Goal: Transaction & Acquisition: Book appointment/travel/reservation

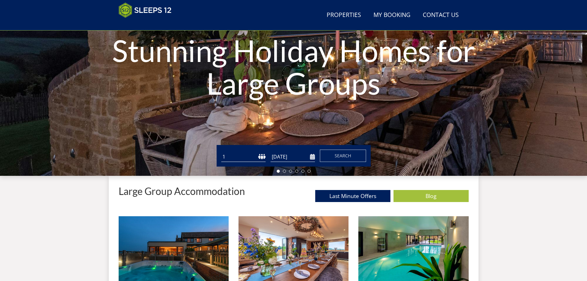
scroll to position [107, 0]
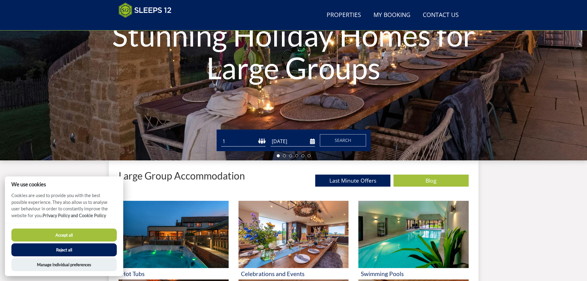
click at [261, 142] on select "1 2 3 4 5 6 7 8 9 10 11 12 13 14 15 16 17 18 19 20 21 22 23 24 25 26 27 28 29 3…" at bounding box center [243, 141] width 44 height 10
select select "14"
click at [221, 136] on select "1 2 3 4 5 6 7 8 9 10 11 12 13 14 15 16 17 18 19 20 21 22 23 24 25 26 27 28 29 3…" at bounding box center [243, 141] width 44 height 10
click at [311, 142] on input "[DATE]" at bounding box center [293, 141] width 44 height 10
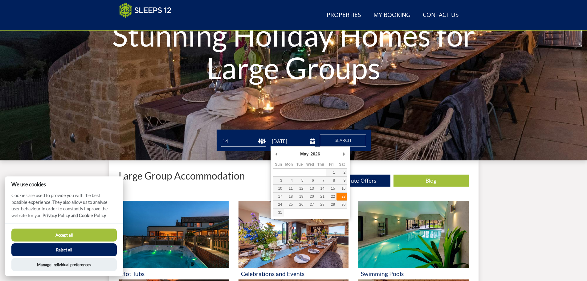
type input "[DATE]"
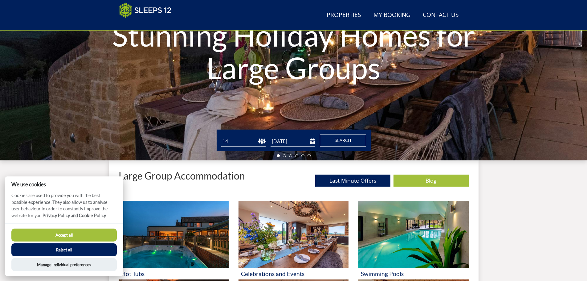
click at [340, 143] on span "Search" at bounding box center [343, 140] width 17 height 6
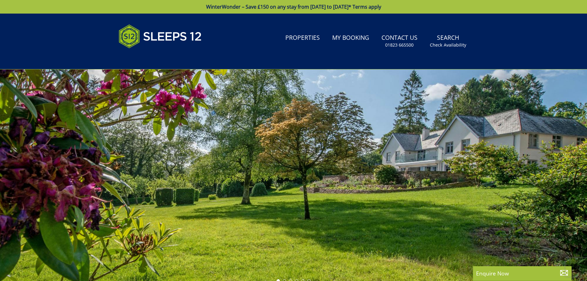
click at [80, 232] on div at bounding box center [293, 177] width 587 height 216
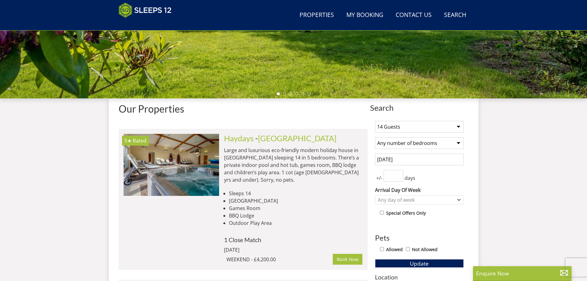
scroll to position [200, 0]
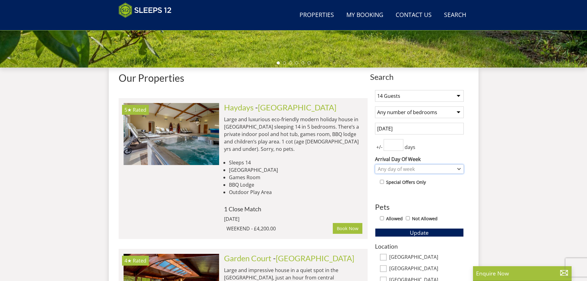
click at [393, 167] on div "Any day of week" at bounding box center [417, 169] width 80 height 7
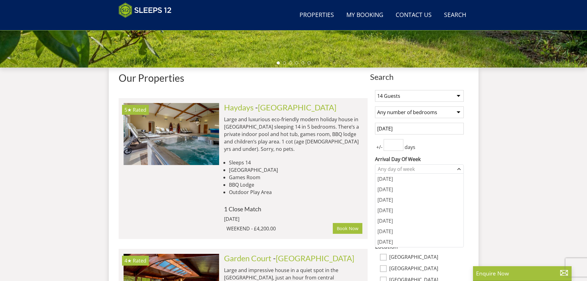
click at [455, 156] on label "Arrival Day Of Week" at bounding box center [419, 158] width 89 height 7
click at [0, 0] on select "[DATE] [DATE] [DATE] [DATE] [DATE] [DATE] [DATE]" at bounding box center [0, 0] width 0 height 0
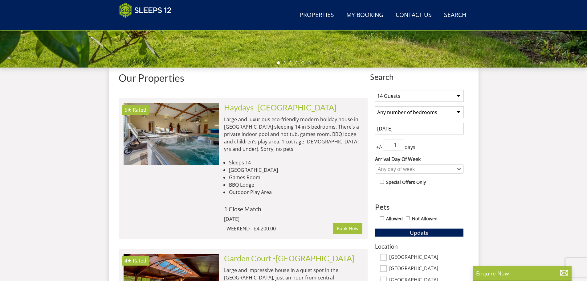
click at [399, 143] on input "1" at bounding box center [394, 145] width 20 height 12
click at [399, 149] on input "1" at bounding box center [394, 145] width 20 height 12
type input "0"
click at [399, 148] on input "0" at bounding box center [394, 145] width 20 height 12
click at [428, 147] on div "+/- 0 days" at bounding box center [419, 145] width 89 height 12
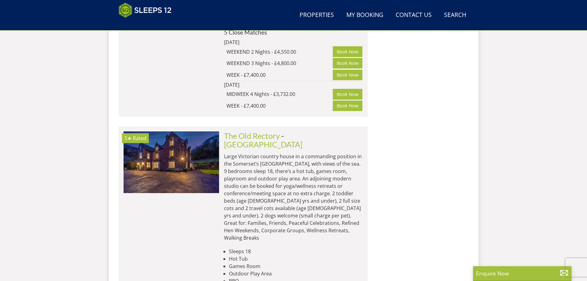
scroll to position [3376, 0]
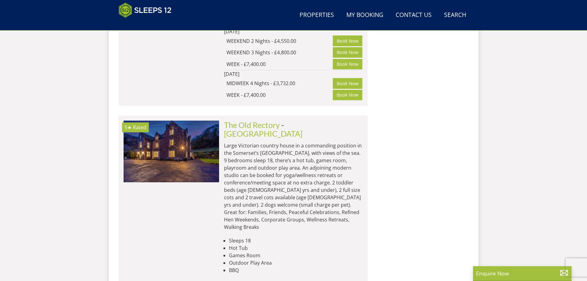
drag, startPoint x: 294, startPoint y: 155, endPoint x: 282, endPoint y: 105, distance: 51.0
click at [282, 266] on li "BBQ" at bounding box center [296, 269] width 134 height 7
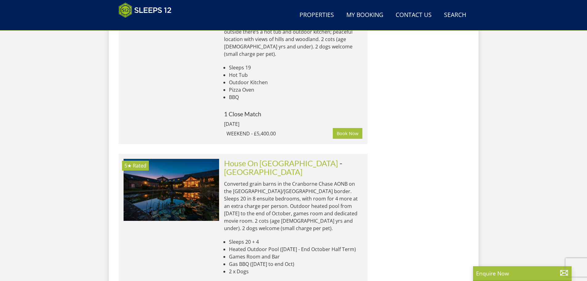
scroll to position [3715, 0]
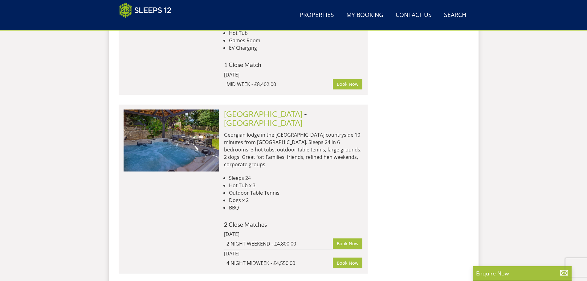
scroll to position [4598, 0]
